Goal: Task Accomplishment & Management: Manage account settings

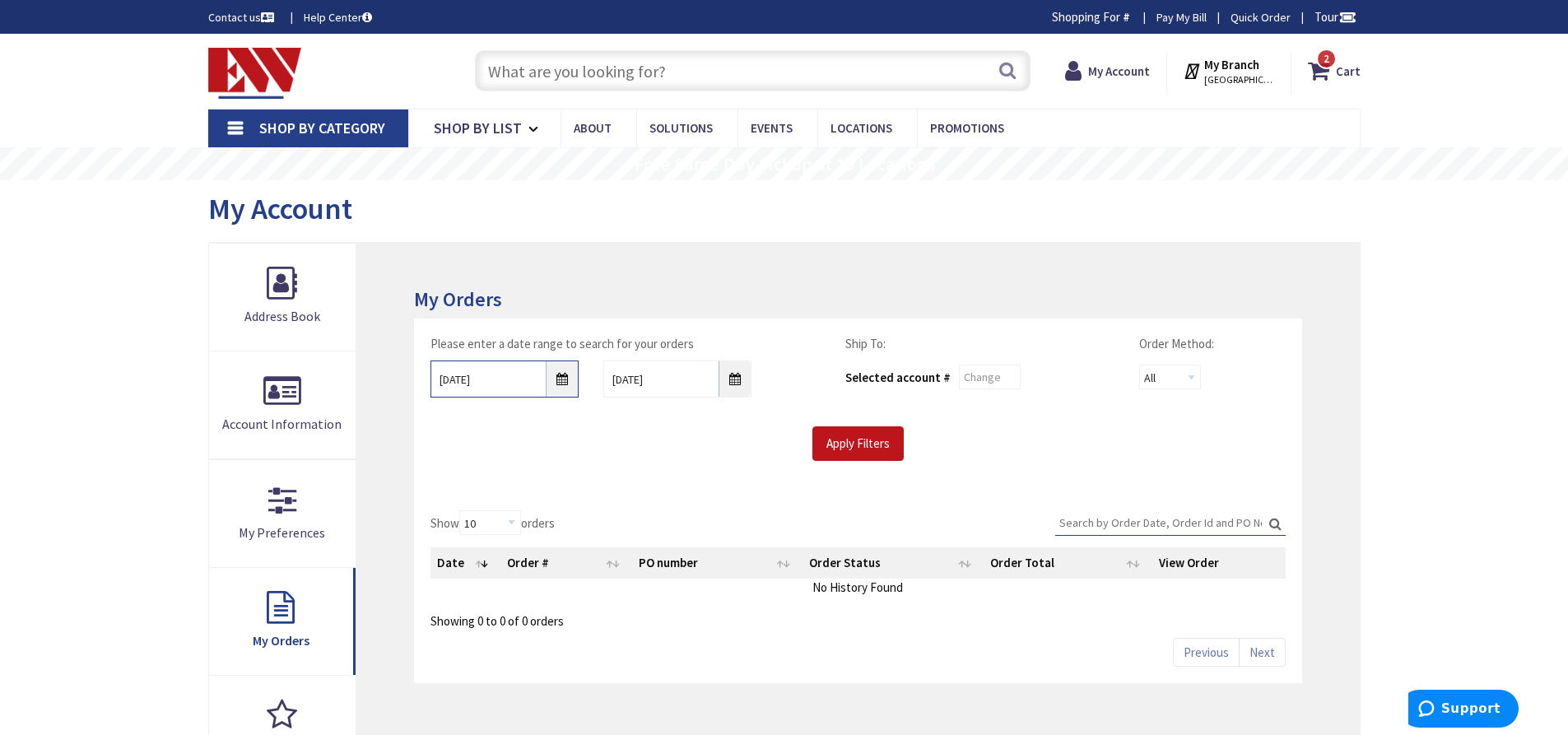
click at [560, 382] on input "9/17/2025" at bounding box center [504, 378] width 148 height 37
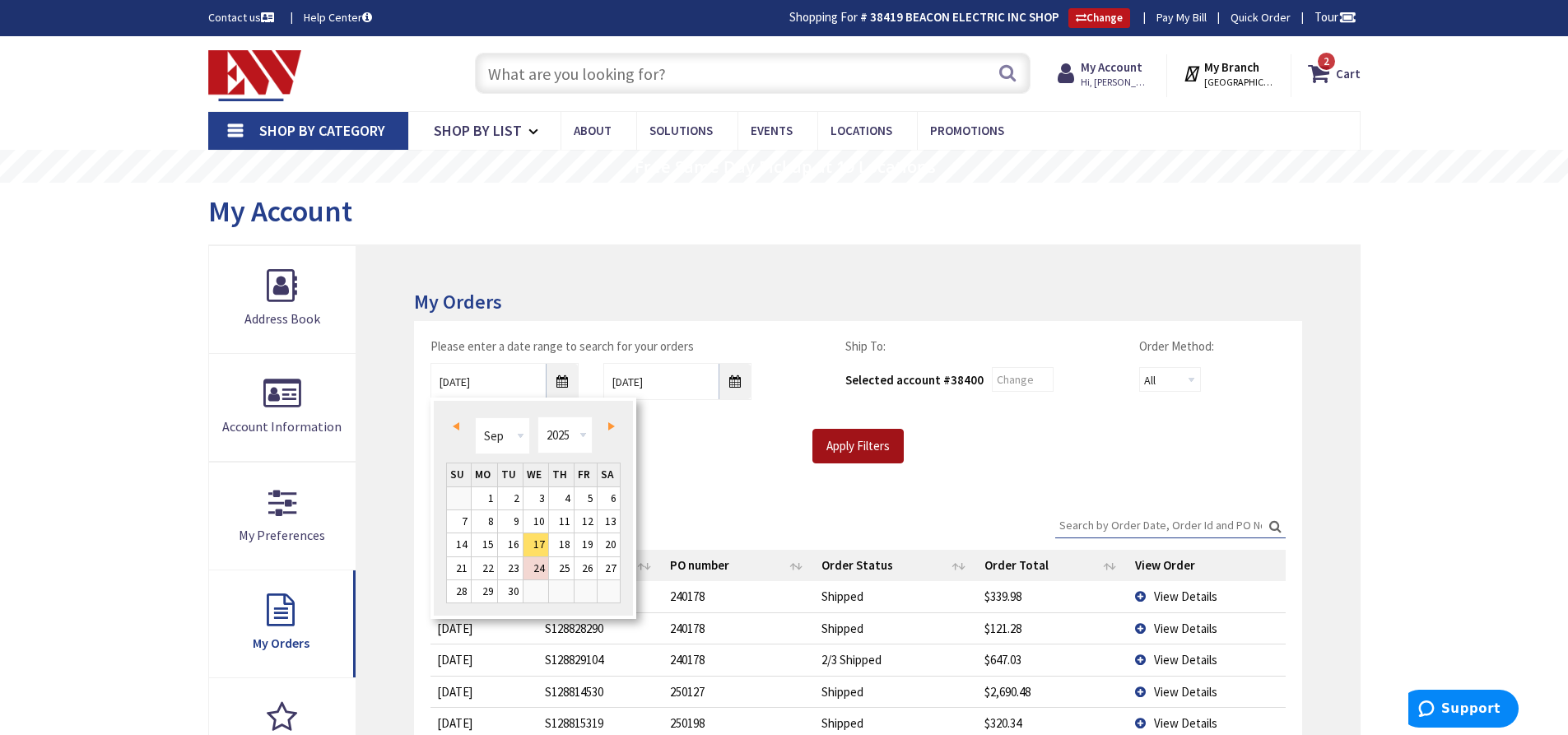
click at [869, 451] on input "Apply Filters" at bounding box center [857, 446] width 91 height 34
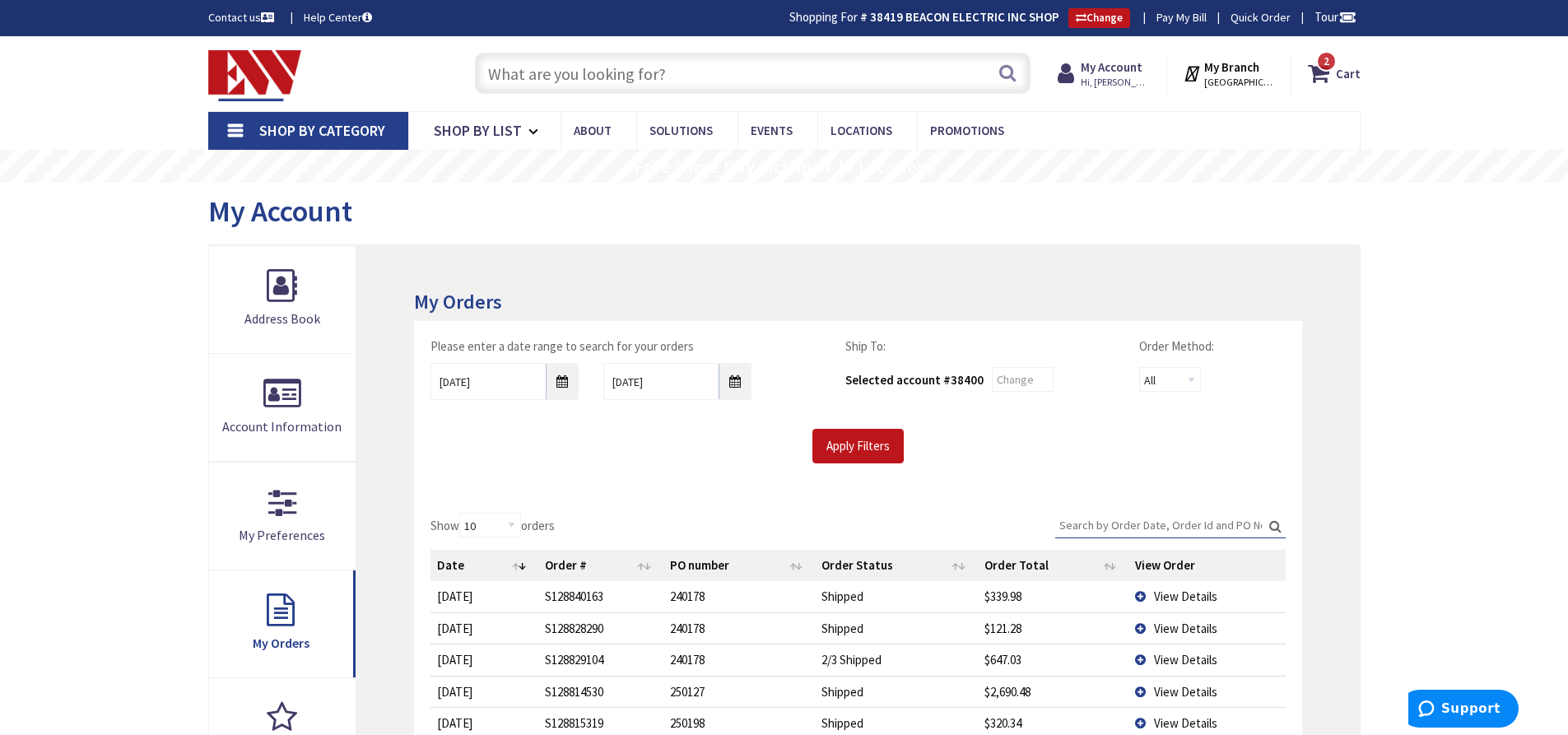
click at [1172, 690] on span "View Details" at bounding box center [1185, 691] width 63 height 15
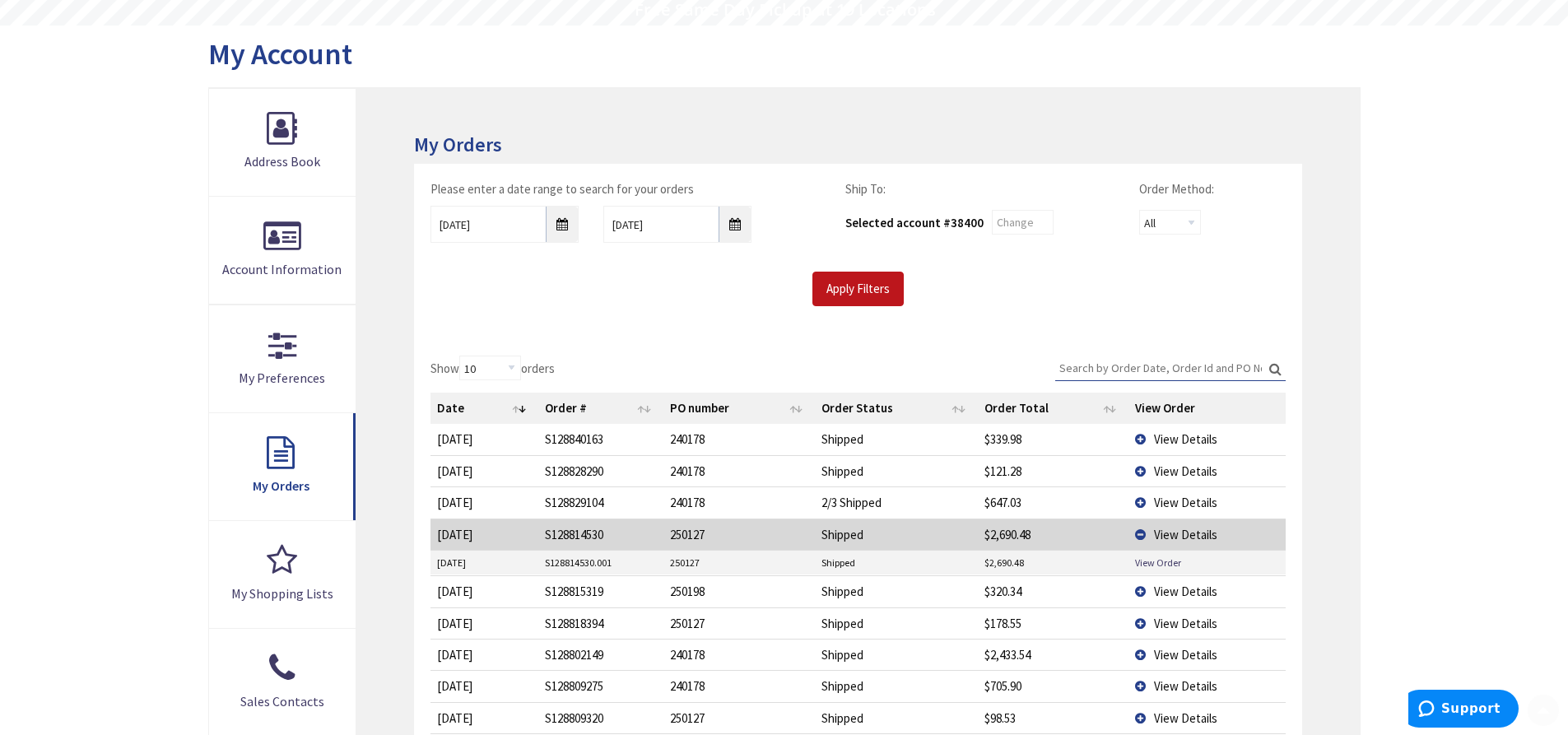
scroll to position [165, 0]
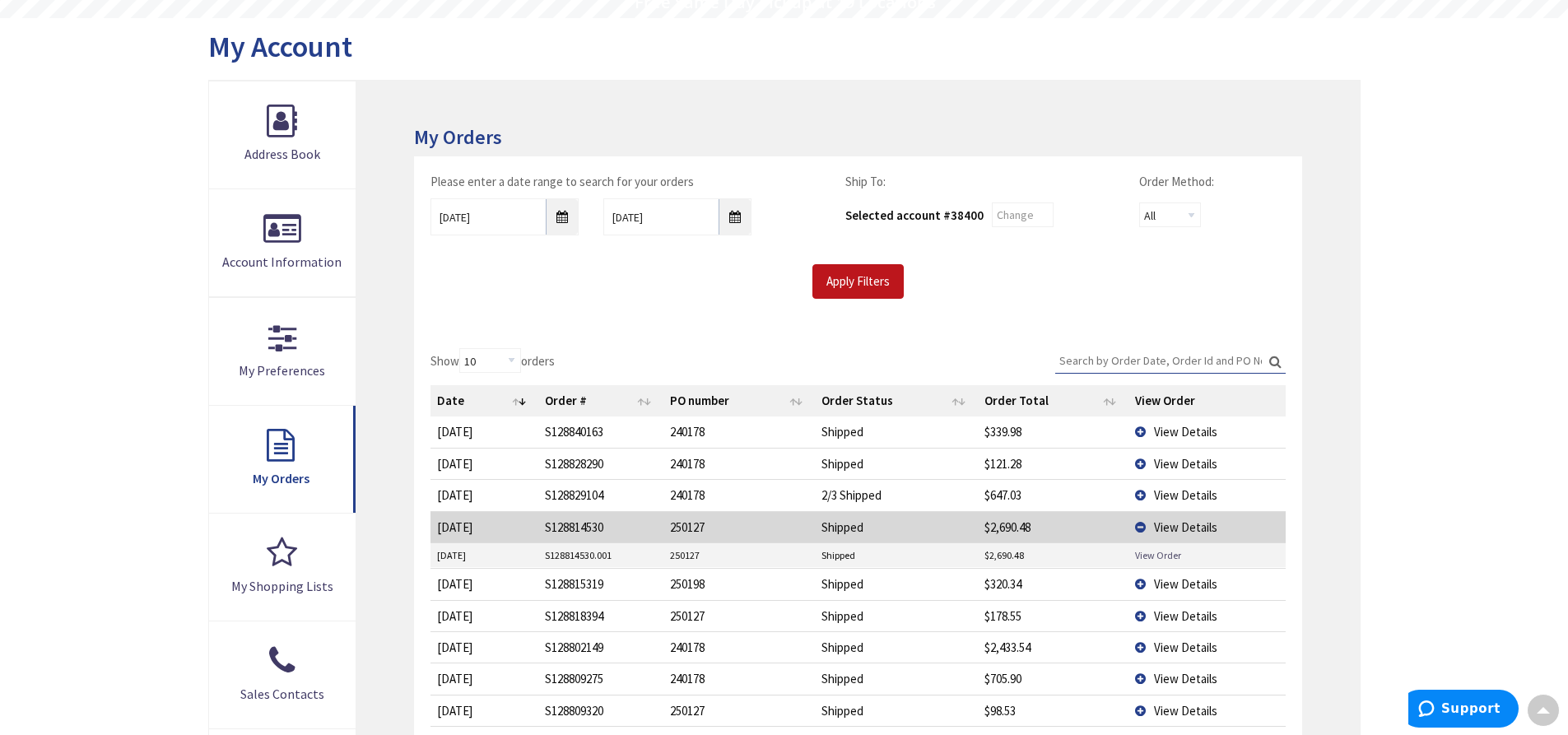
click at [1157, 556] on link "View Order" at bounding box center [1158, 554] width 46 height 14
click at [1137, 523] on td "View Details" at bounding box center [1207, 526] width 158 height 32
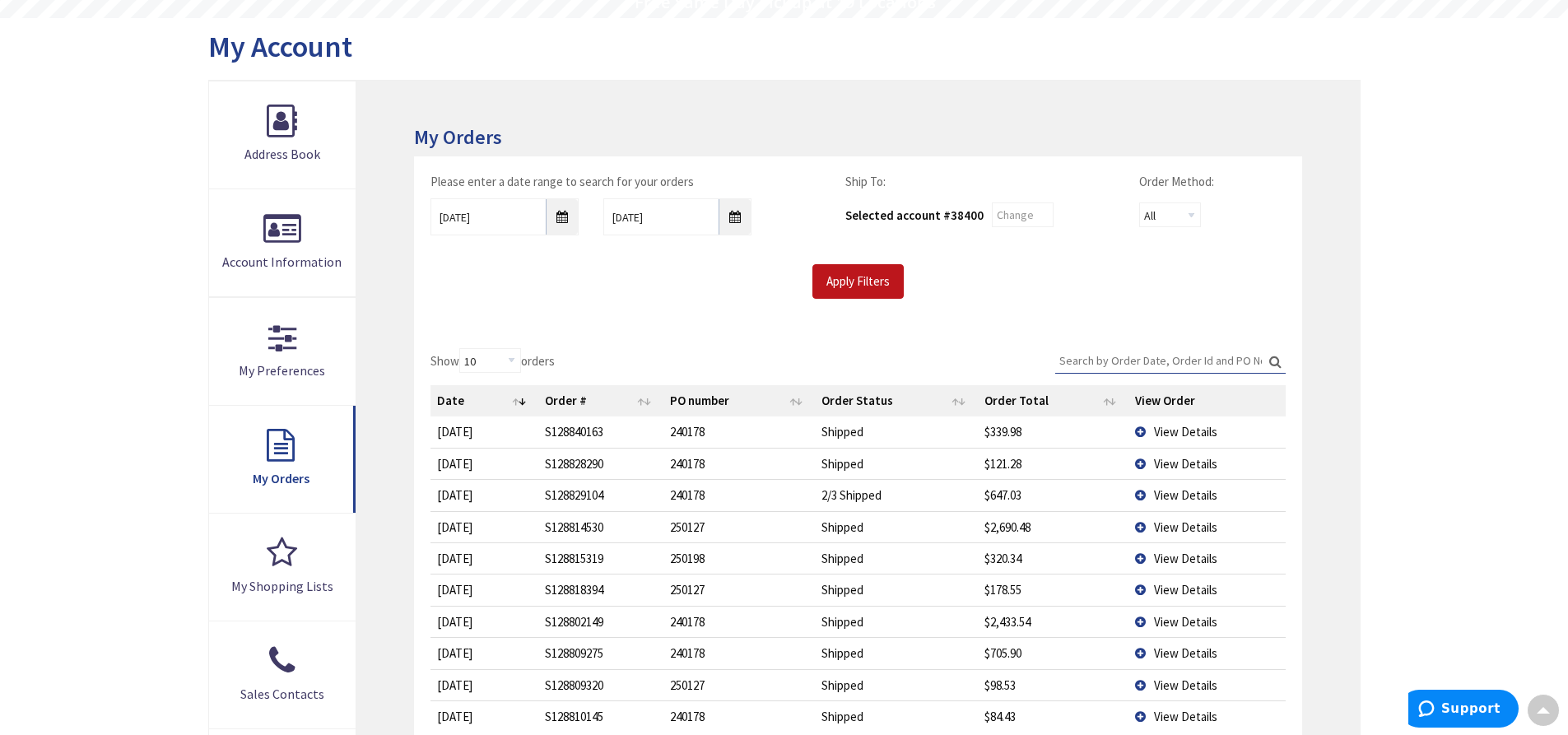
click at [1177, 590] on span "View Details" at bounding box center [1185, 589] width 63 height 15
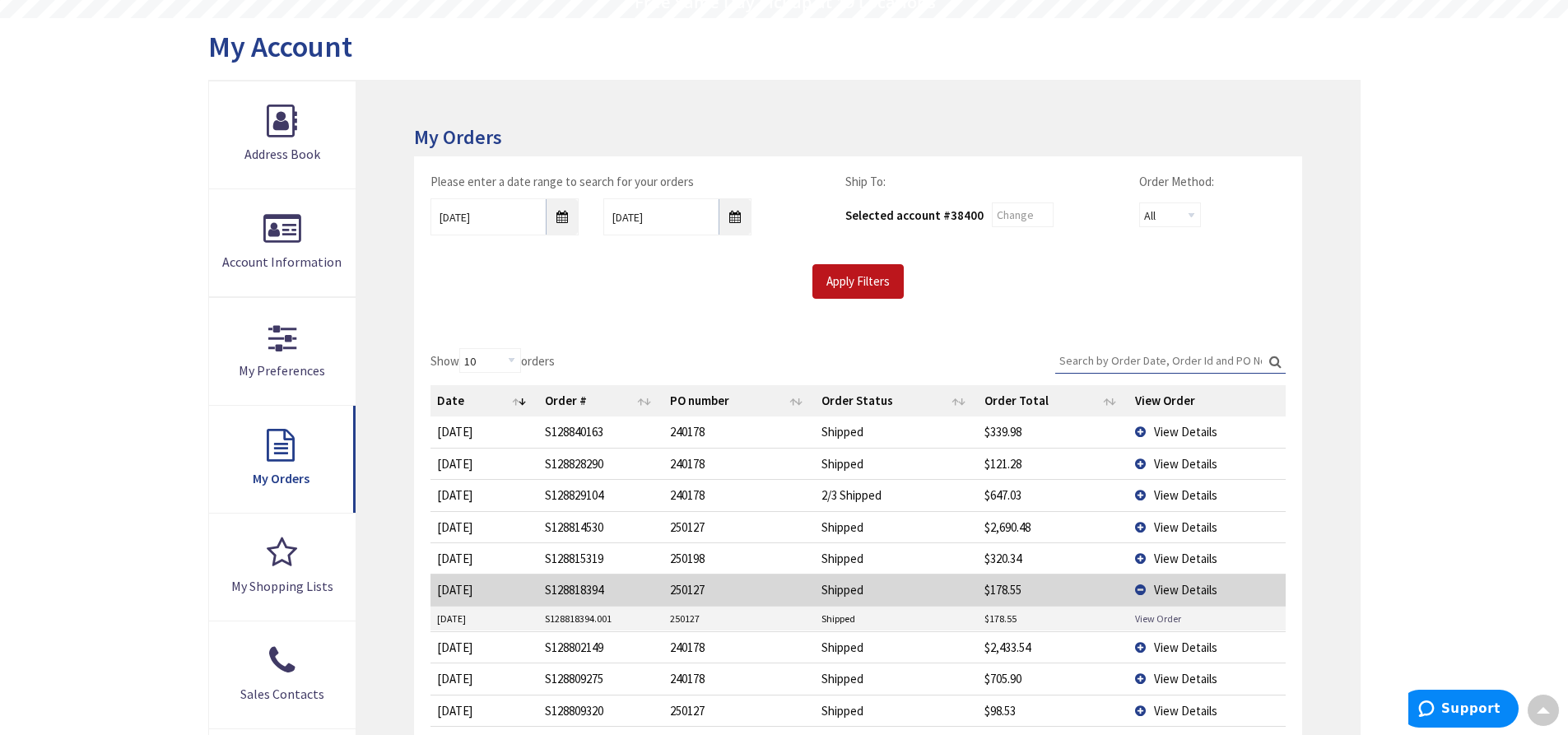
click at [1163, 614] on link "View Order" at bounding box center [1158, 617] width 46 height 14
click at [1137, 587] on td "View Details" at bounding box center [1207, 589] width 158 height 32
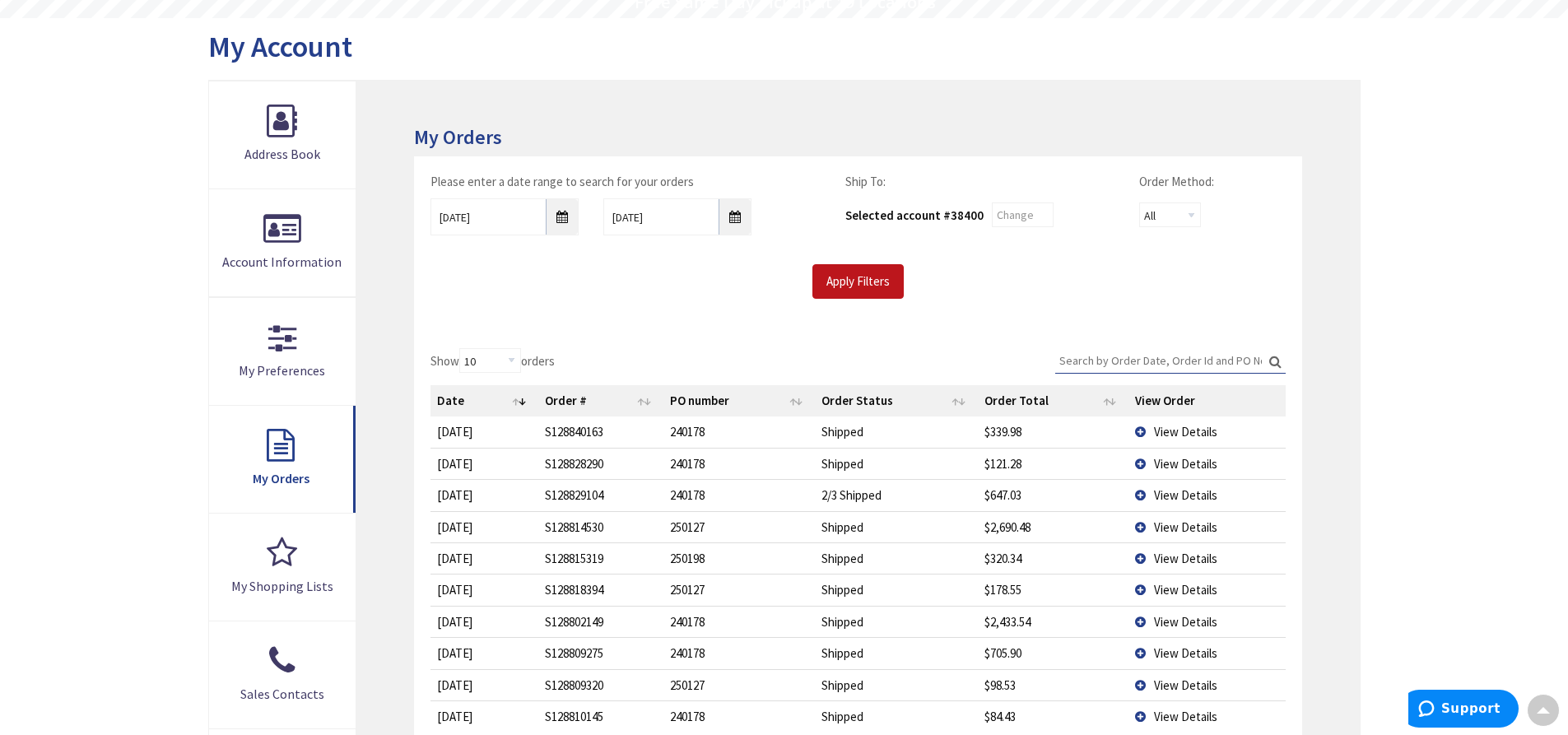
scroll to position [247, 0]
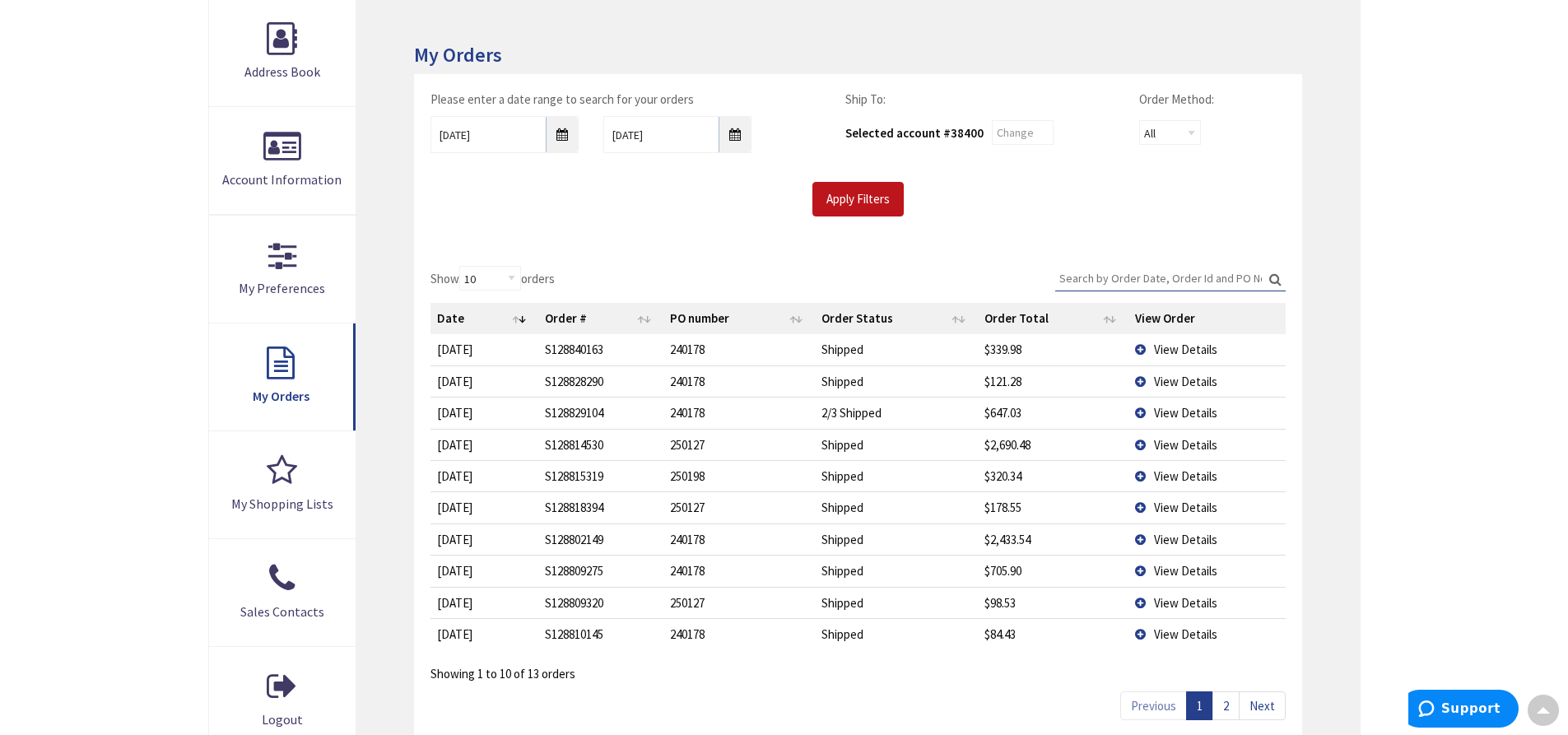
click at [1190, 601] on span "View Details" at bounding box center [1185, 602] width 63 height 15
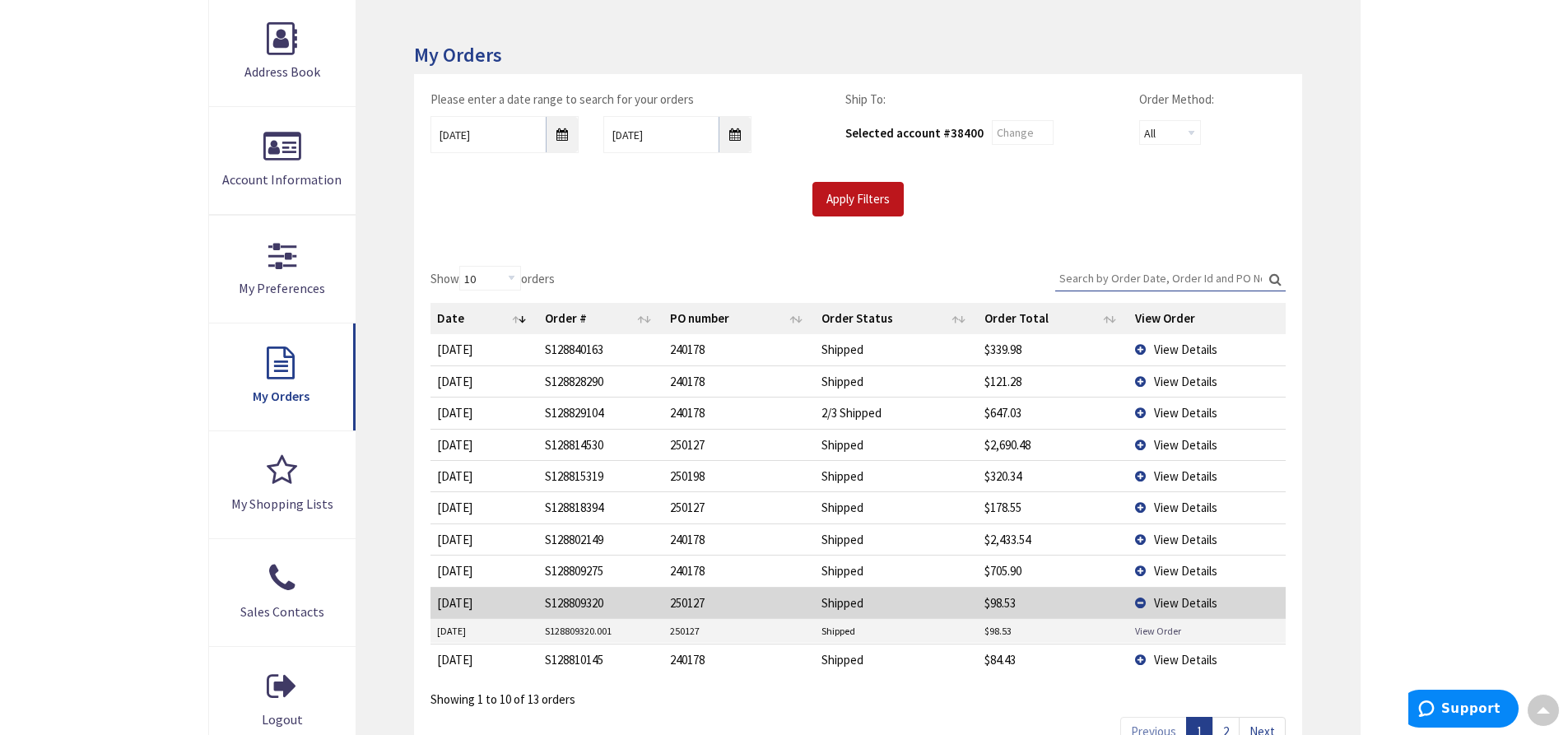
click at [1153, 628] on link "View Order" at bounding box center [1158, 630] width 46 height 14
click at [1141, 604] on td "View Details" at bounding box center [1207, 602] width 158 height 32
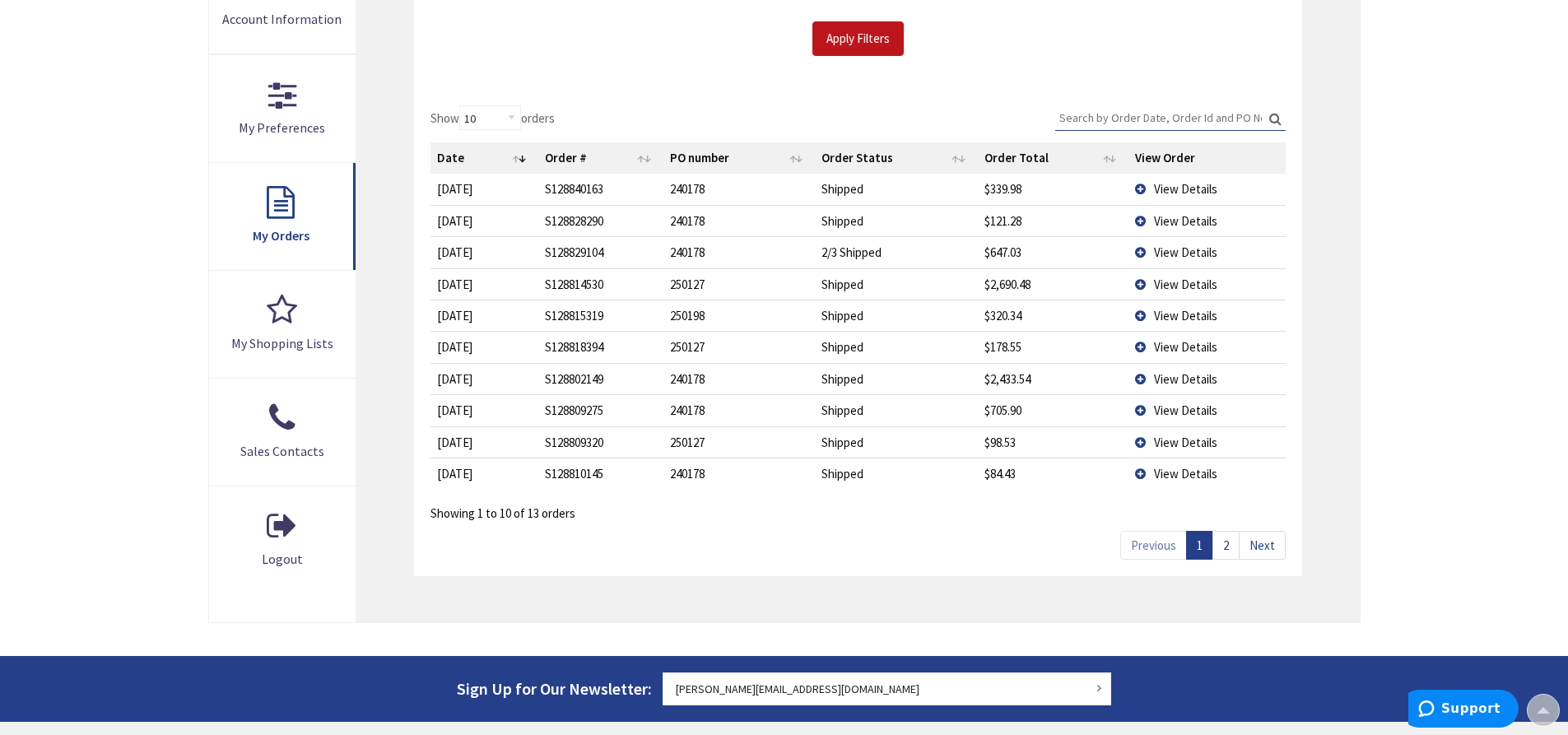
scroll to position [412, 0]
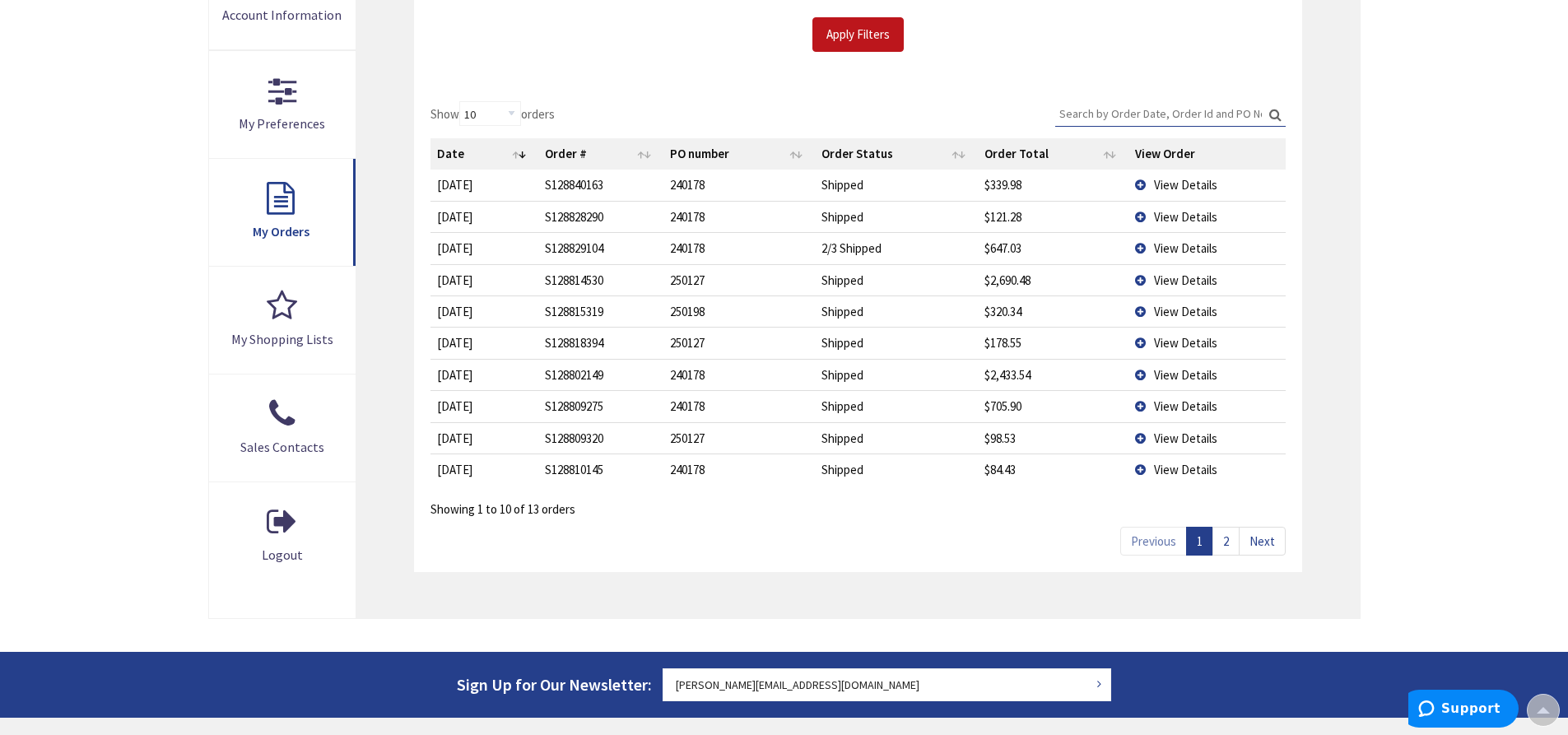
click at [1229, 538] on link "2" at bounding box center [1226, 541] width 27 height 29
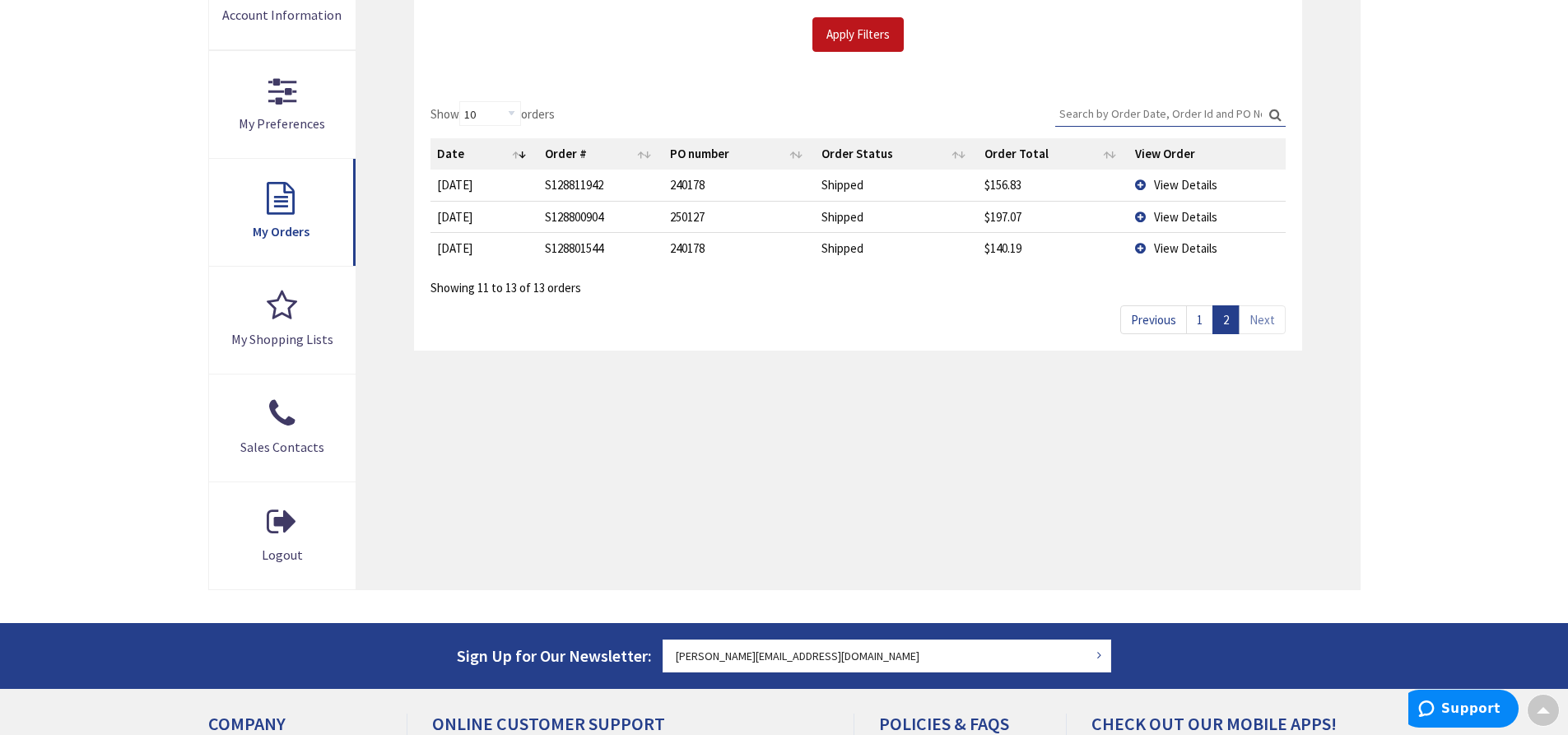
click at [1192, 215] on span "View Details" at bounding box center [1185, 216] width 63 height 15
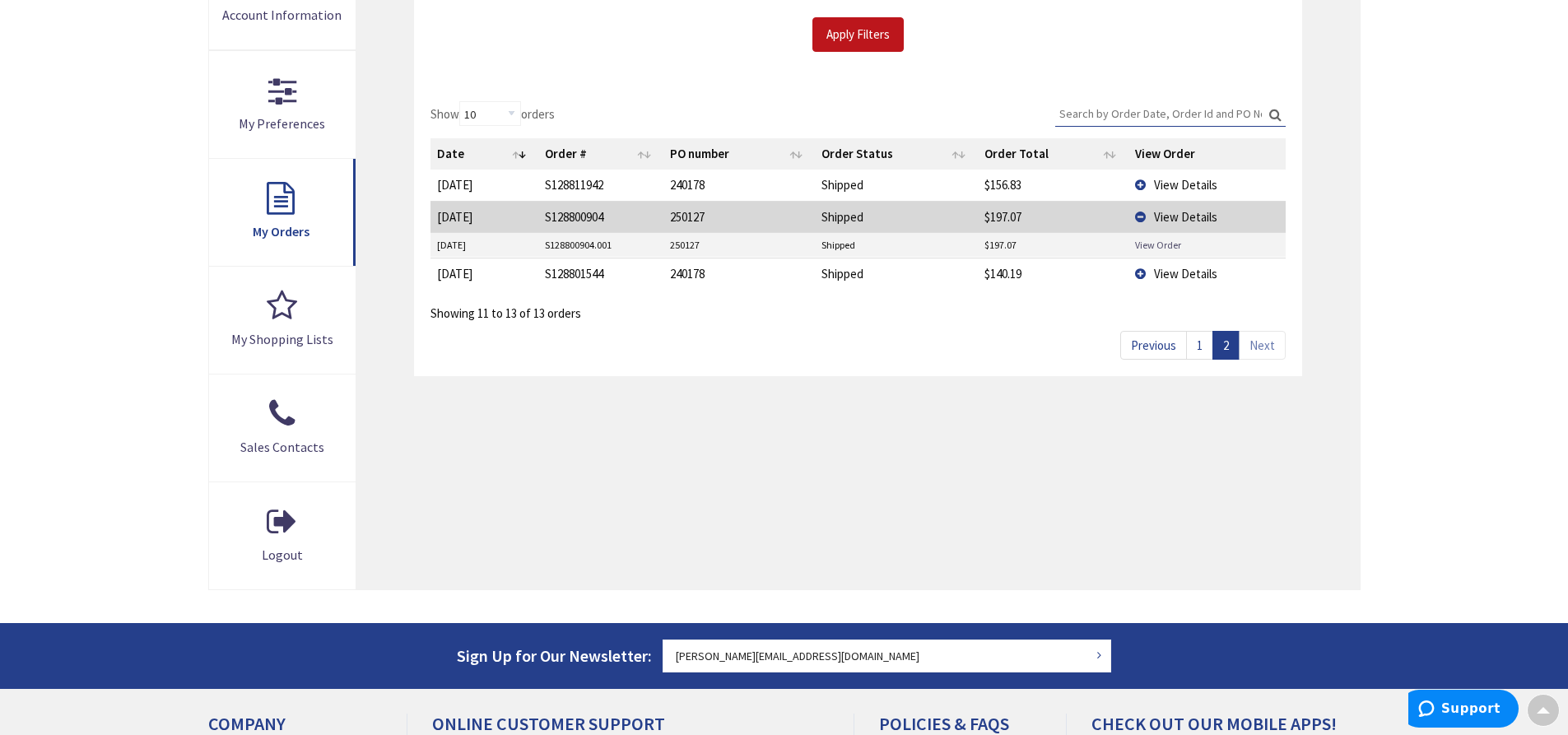
click at [1159, 248] on link "View Order" at bounding box center [1158, 244] width 46 height 14
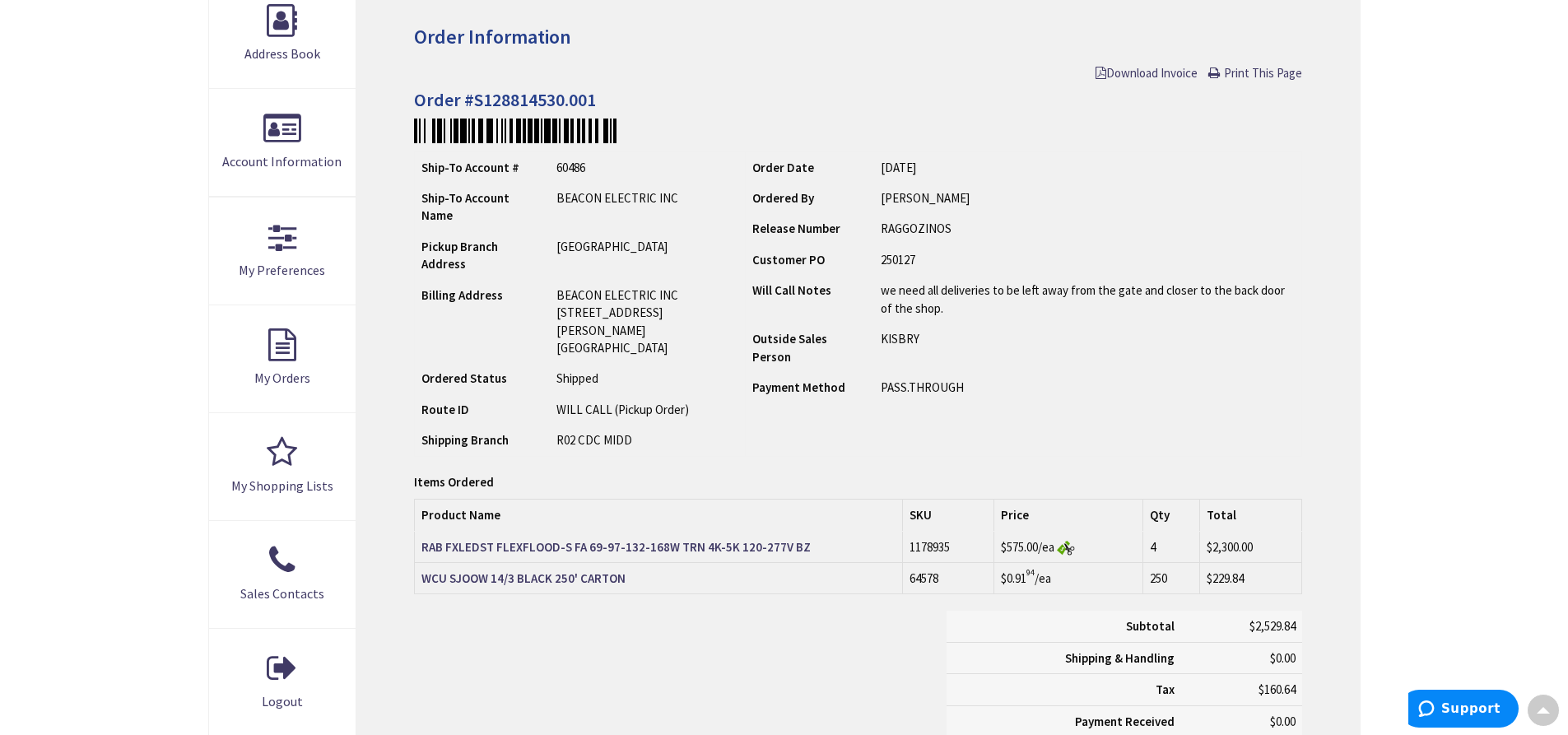
scroll to position [167, 0]
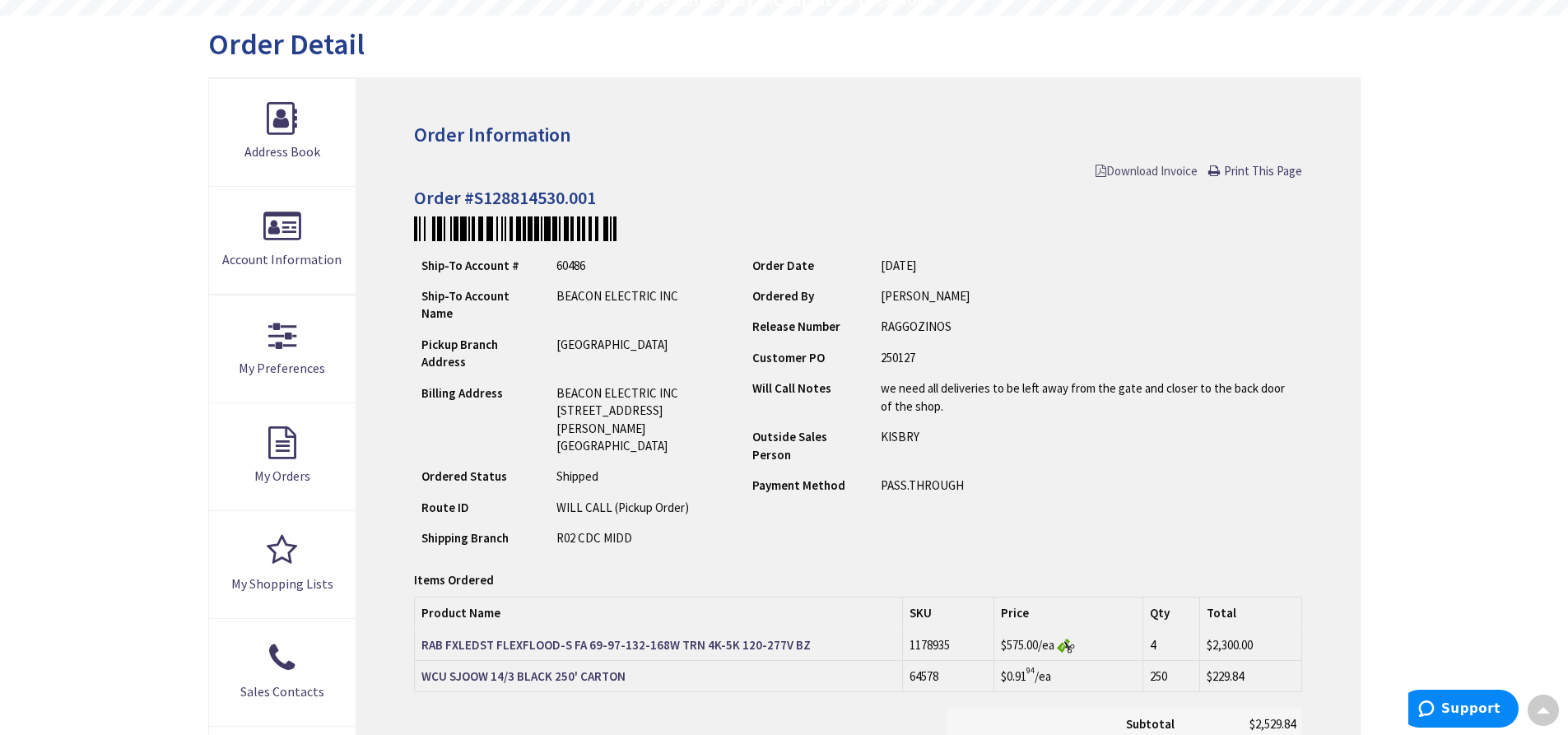
click at [1161, 167] on span "Download Invoice" at bounding box center [1146, 170] width 102 height 15
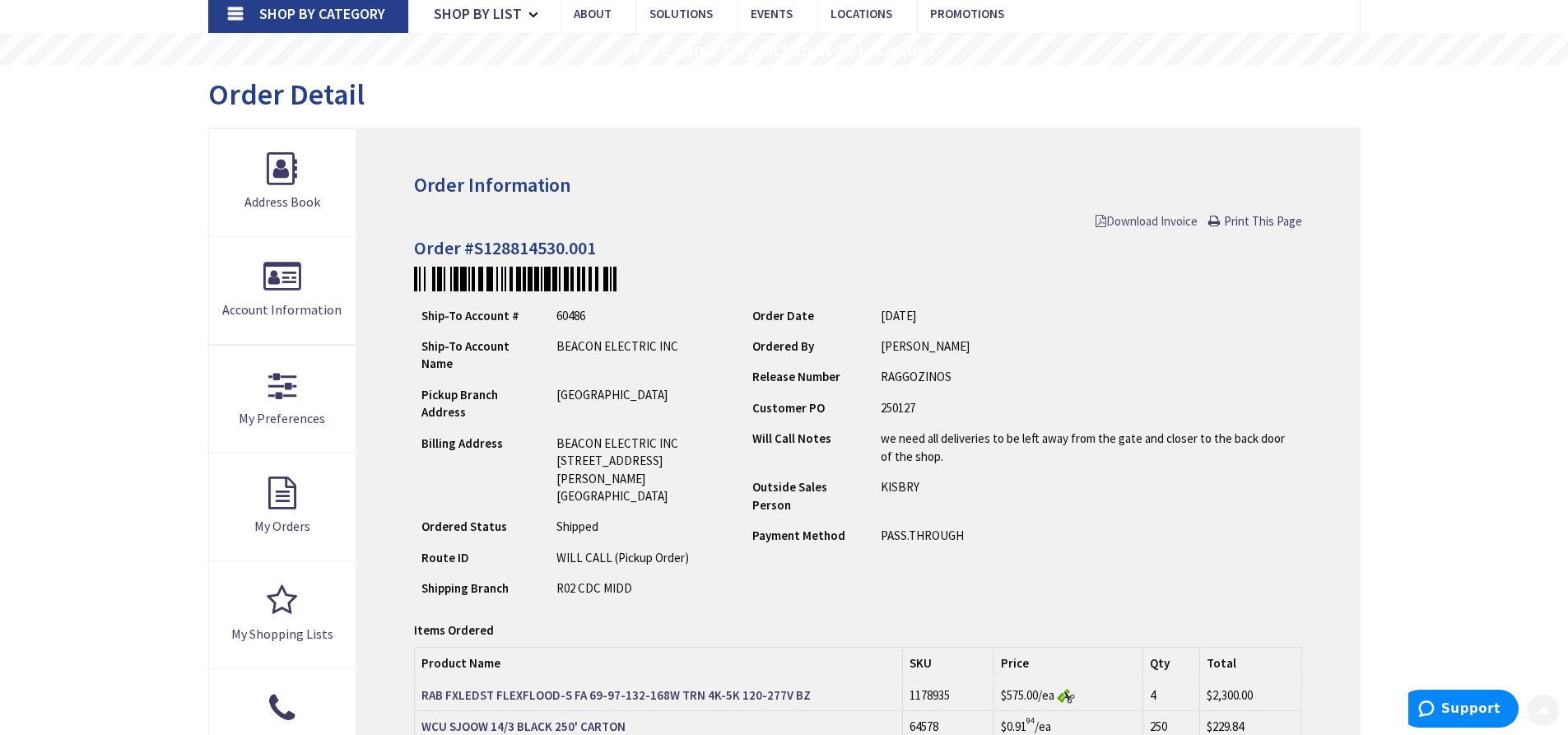
scroll to position [165, 0]
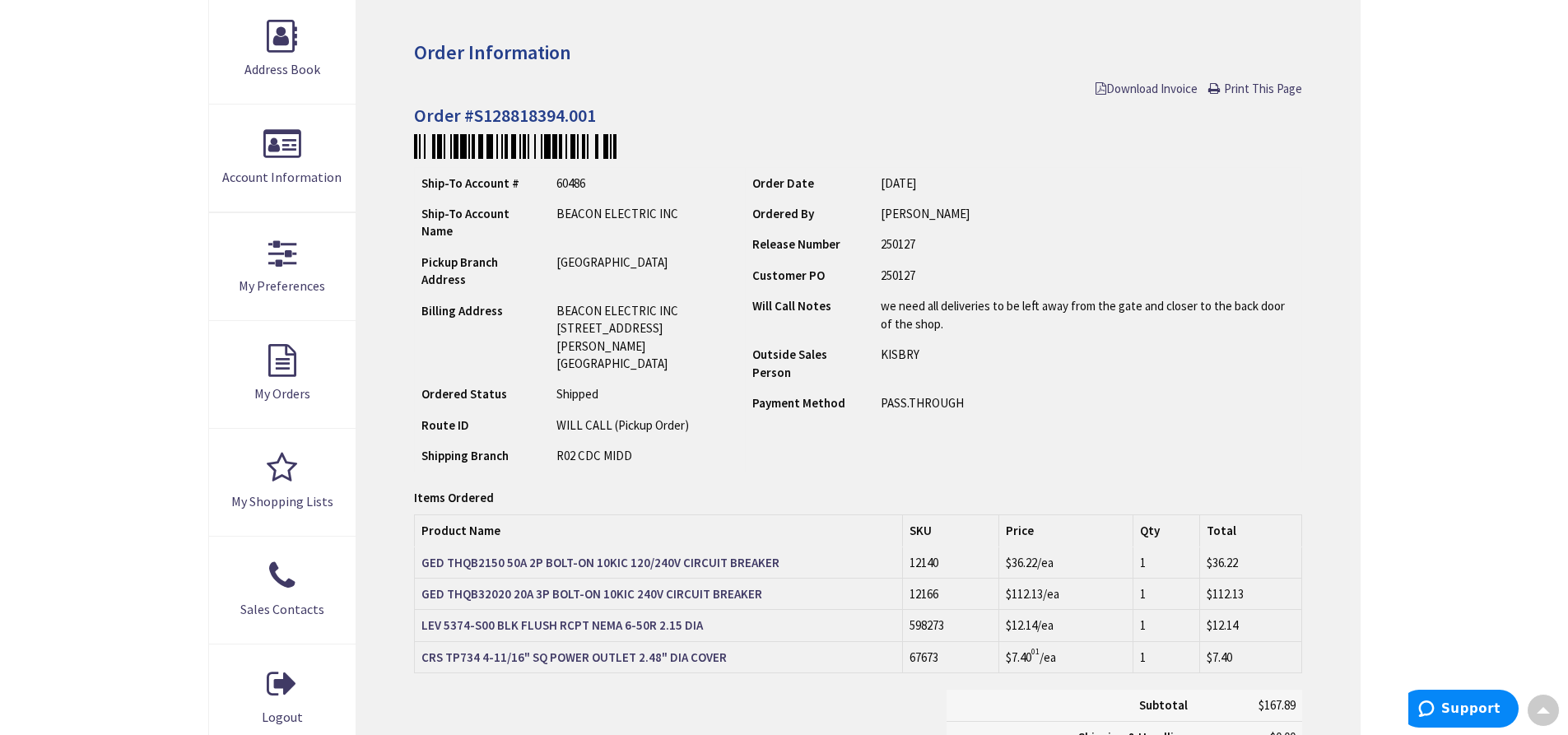
scroll to position [249, 0]
click at [1168, 91] on span "Download Invoice" at bounding box center [1146, 88] width 102 height 15
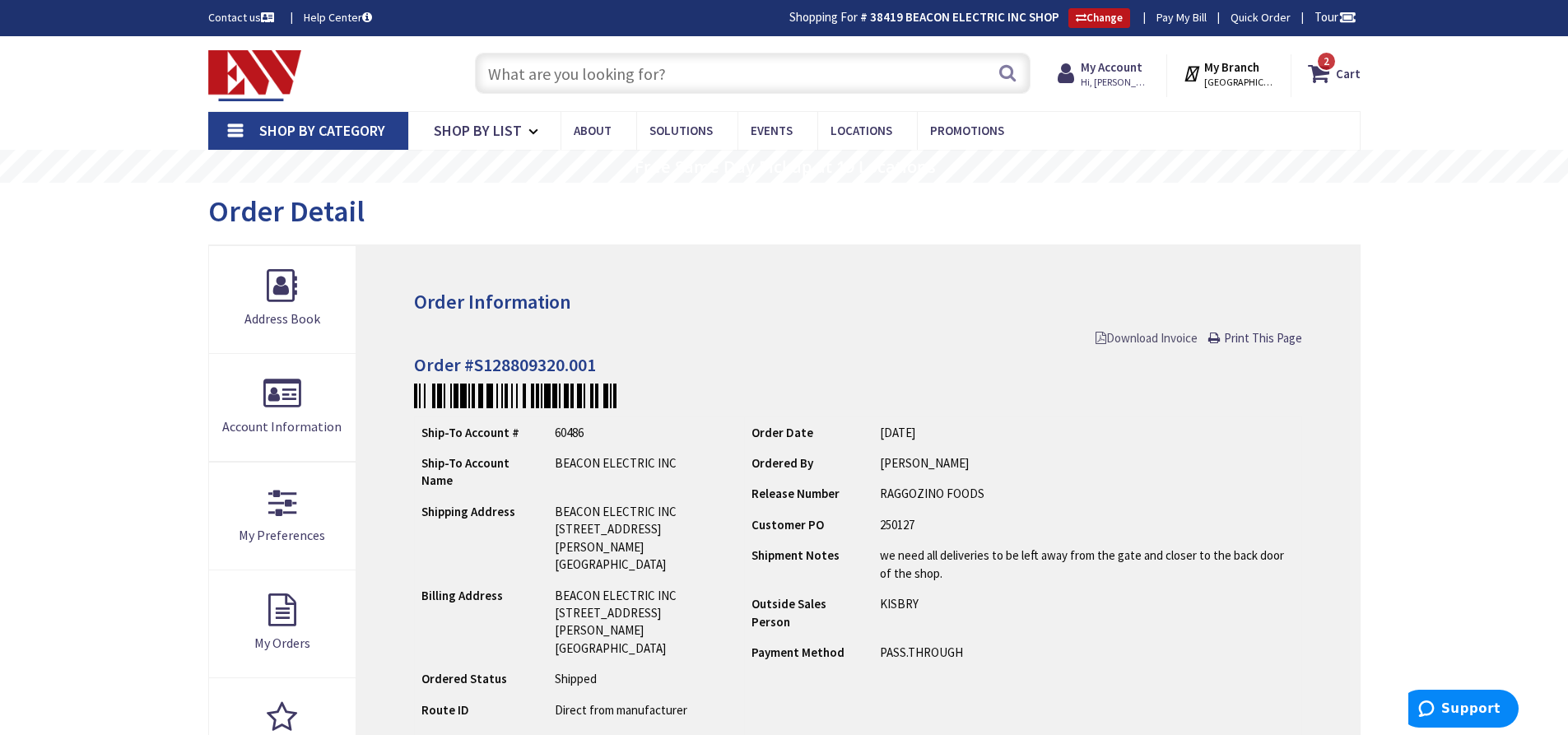
click at [1154, 339] on span "Download Invoice" at bounding box center [1146, 338] width 102 height 15
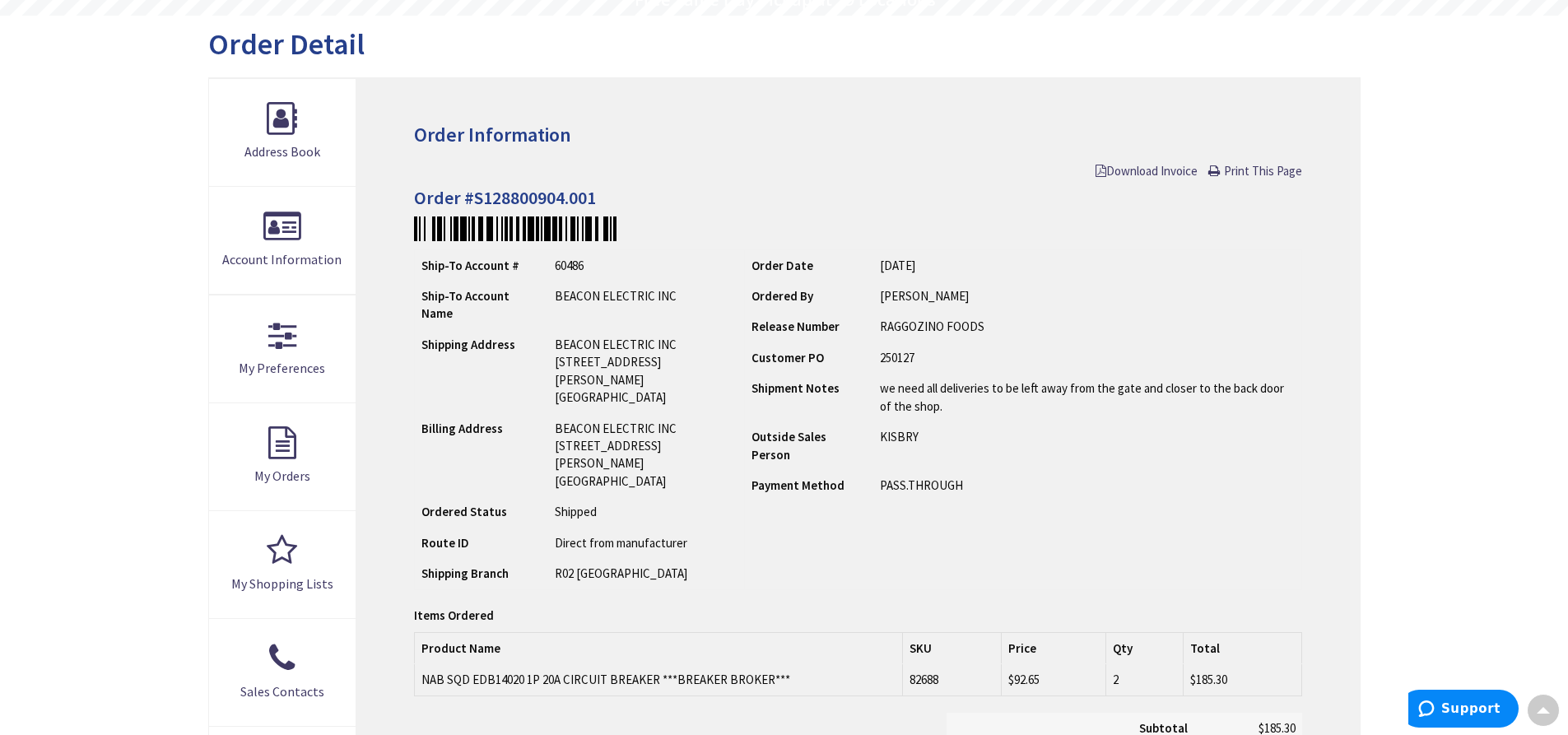
scroll to position [167, 0]
click at [1162, 172] on span "Download Invoice" at bounding box center [1146, 170] width 102 height 15
